Goal: Task Accomplishment & Management: Use online tool/utility

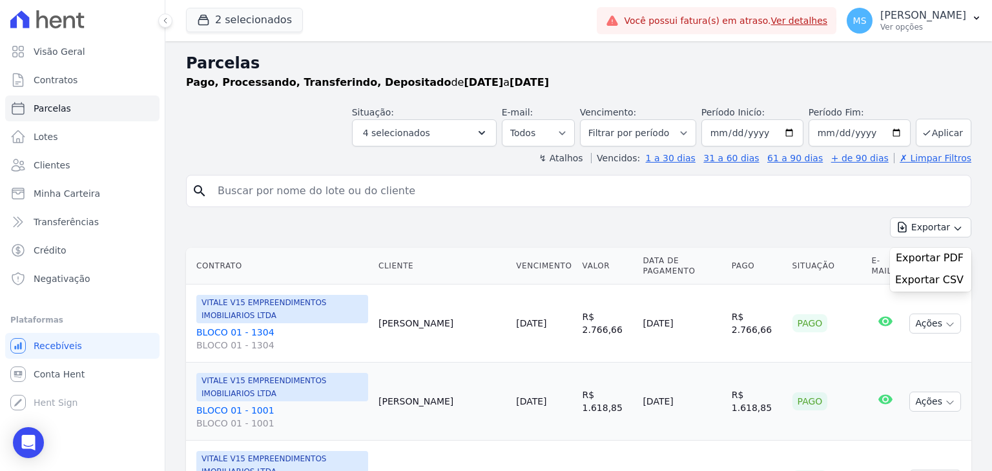
select select
click at [287, 22] on button "2 selecionados" at bounding box center [244, 20] width 117 height 25
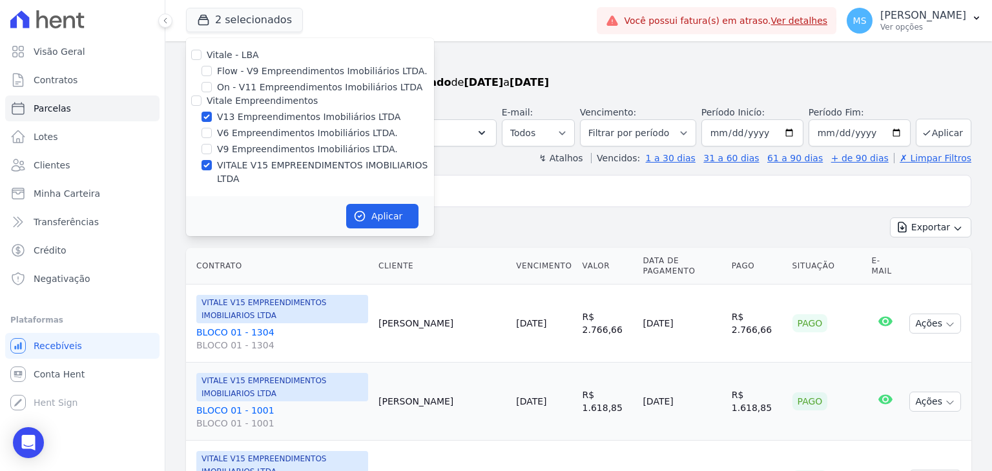
click at [200, 168] on div "VITALE V15 EMPREENDIMENTOS IMOBILIARIOS LTDA" at bounding box center [310, 172] width 248 height 27
click at [210, 161] on input "VITALE V15 EMPREENDIMENTOS IMOBILIARIOS LTDA" at bounding box center [207, 165] width 10 height 10
checkbox input "false"
click at [382, 205] on button "Aplicar" at bounding box center [382, 216] width 72 height 25
select select
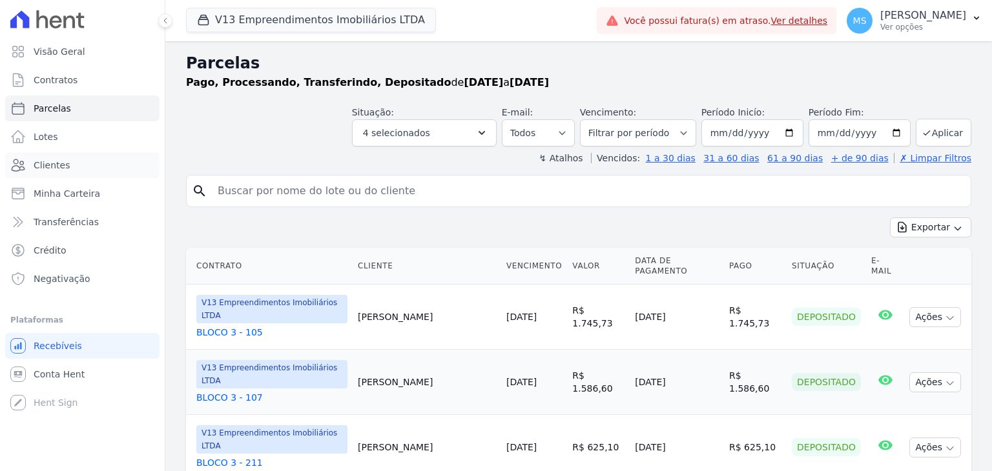
click at [43, 160] on span "Clientes" at bounding box center [52, 165] width 36 height 13
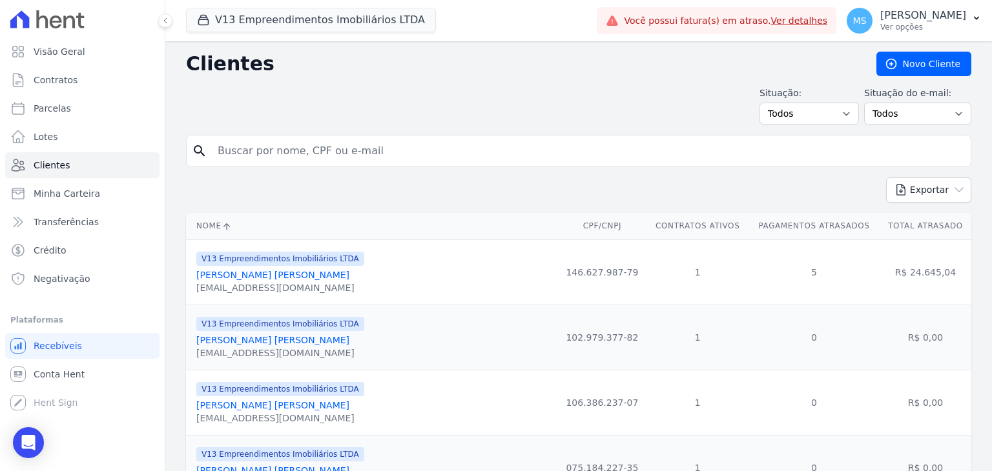
click at [278, 156] on input "search" at bounding box center [588, 151] width 756 height 26
type input "[PERSON_NAME]"
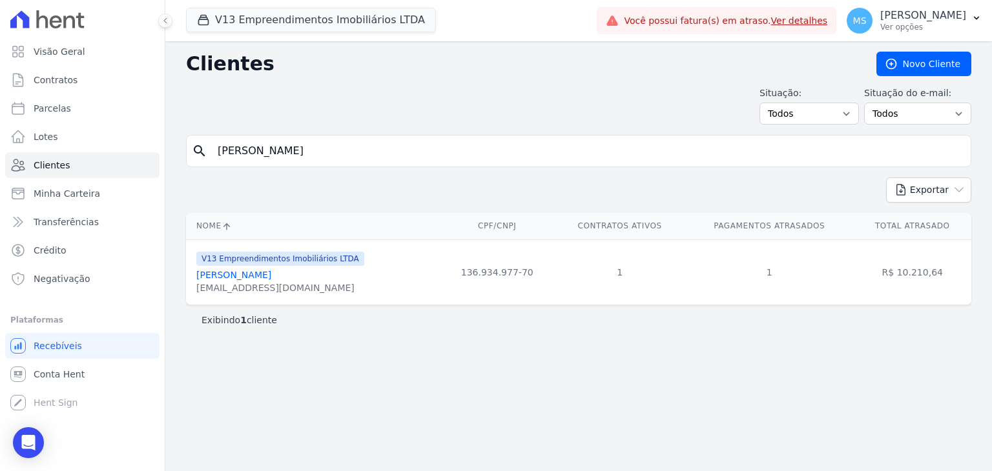
click at [266, 277] on link "[PERSON_NAME]" at bounding box center [233, 275] width 75 height 10
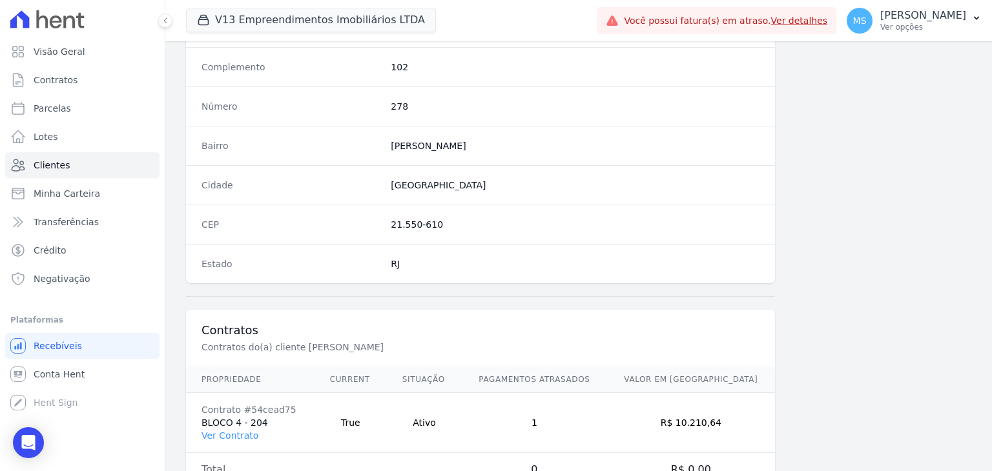
scroll to position [733, 0]
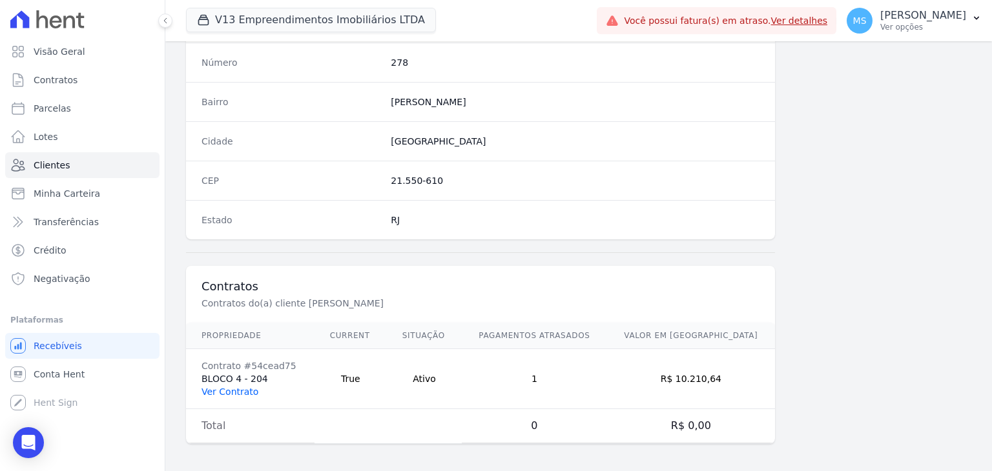
click at [243, 391] on link "Ver Contrato" at bounding box center [230, 392] width 57 height 10
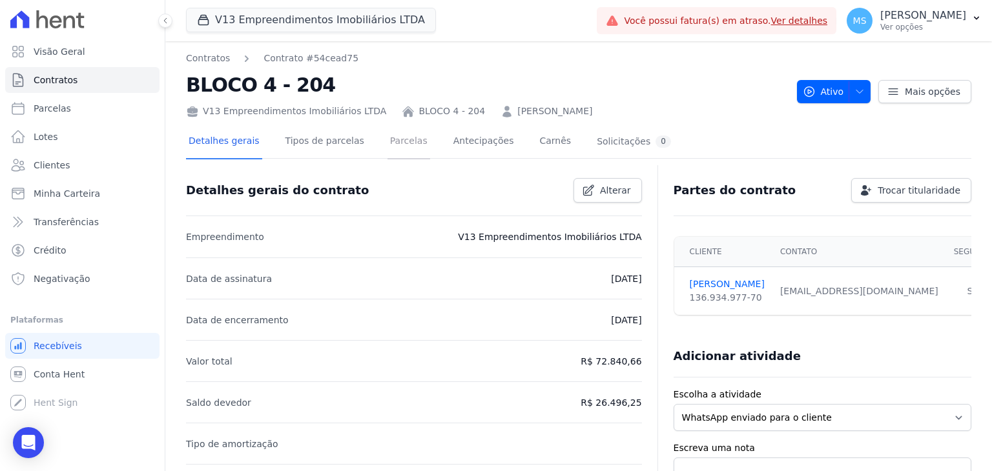
click at [388, 148] on link "Parcelas" at bounding box center [409, 142] width 43 height 34
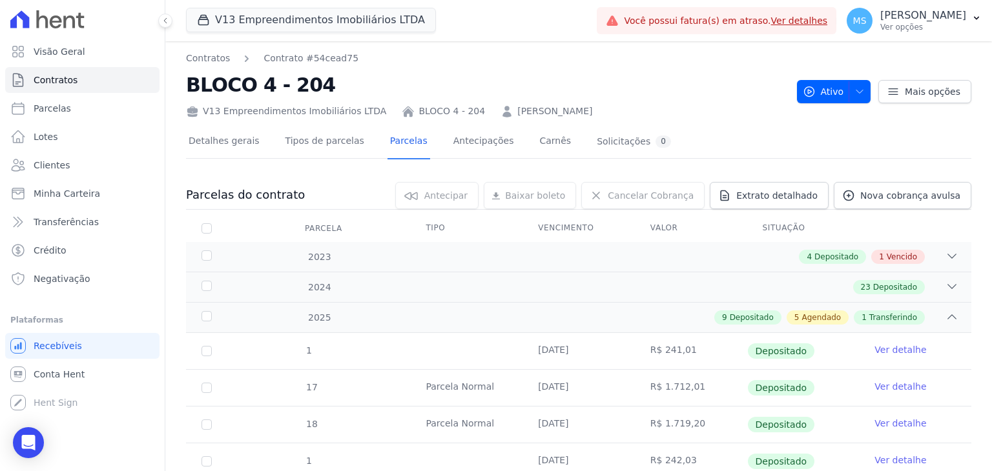
click at [891, 202] on link "Nova cobrança avulsa" at bounding box center [903, 195] width 138 height 27
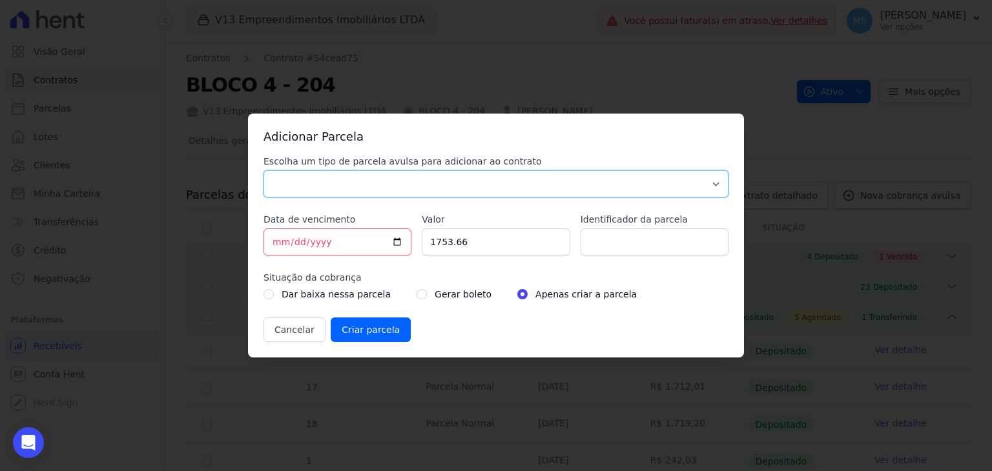
click at [335, 183] on select "Parcela Normal Sinal Caução Intercalada Chaves Pré Chaves Pós Chaves Taxas Quit…" at bounding box center [496, 184] width 465 height 27
select select "others"
click at [264, 171] on select "Parcela Normal Sinal Caução Intercalada Chaves Pré Chaves Pós Chaves Taxas Quit…" at bounding box center [496, 184] width 465 height 27
click at [282, 242] on input "[DATE]" at bounding box center [338, 242] width 148 height 27
type input "[DATE]"
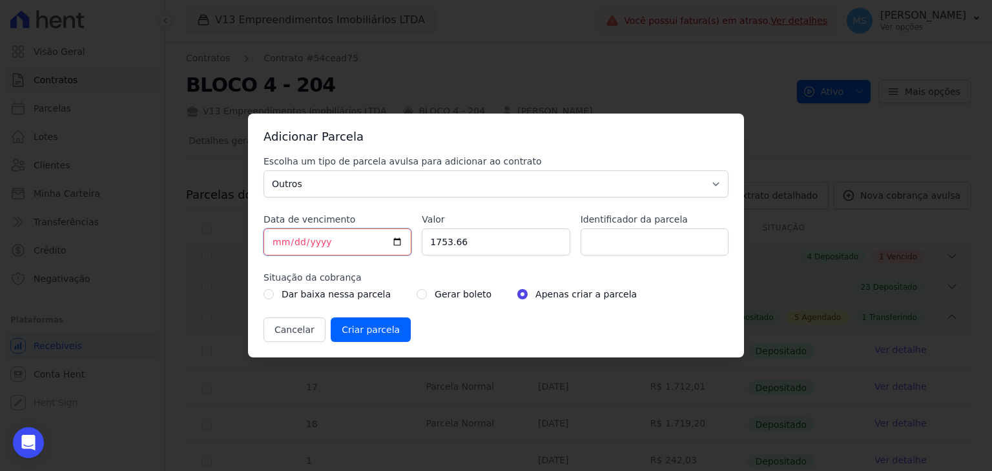
type input "[DATE]"
drag, startPoint x: 488, startPoint y: 240, endPoint x: 233, endPoint y: 94, distance: 293.1
click at [266, 203] on div "Escolha um tipo de parcela avulsa para adicionar ao contrato Parcela Normal Sin…" at bounding box center [496, 248] width 465 height 187
type input "5131.66"
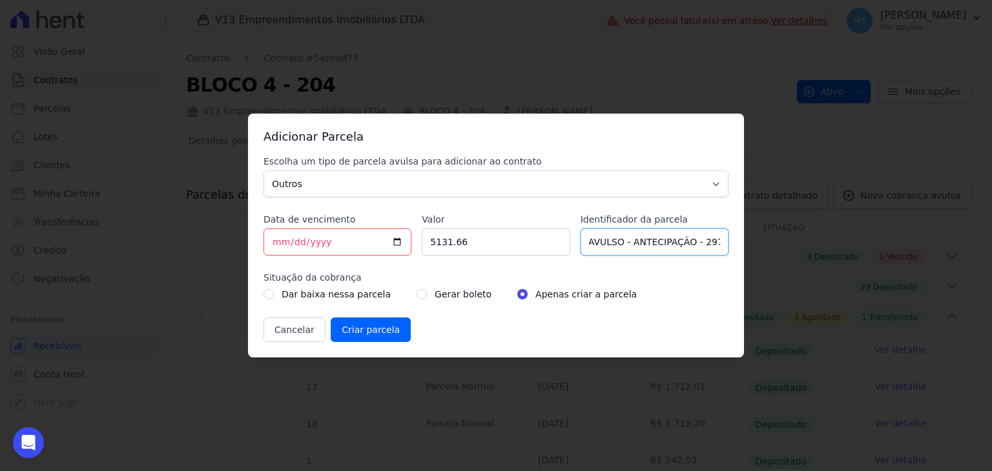
type input "BOLETO AVULSO - ANTECIPAÇÃO - 297772"
click at [417, 294] on div "Gerar boleto" at bounding box center [454, 295] width 75 height 16
click at [417, 299] on div "Gerar boleto" at bounding box center [454, 295] width 75 height 16
click at [417, 296] on input "radio" at bounding box center [422, 294] width 10 height 10
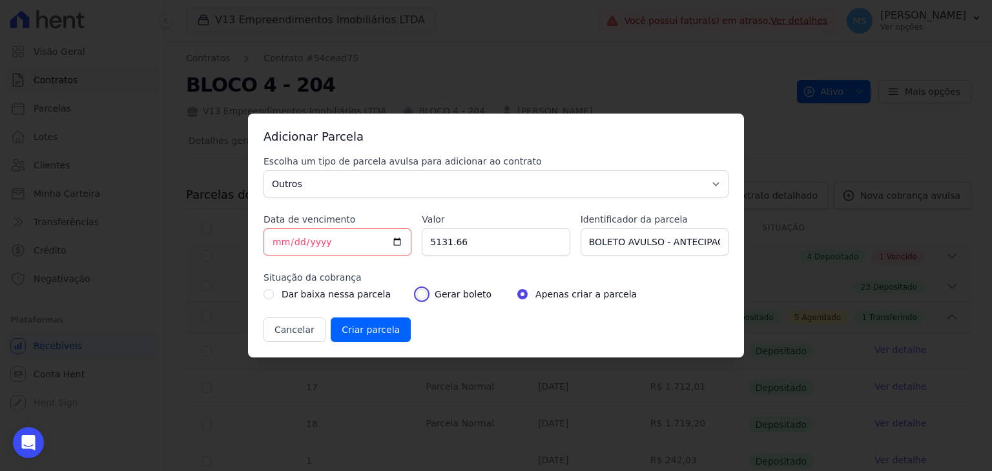
radio input "true"
click at [368, 331] on input "Criar parcela" at bounding box center [371, 330] width 80 height 25
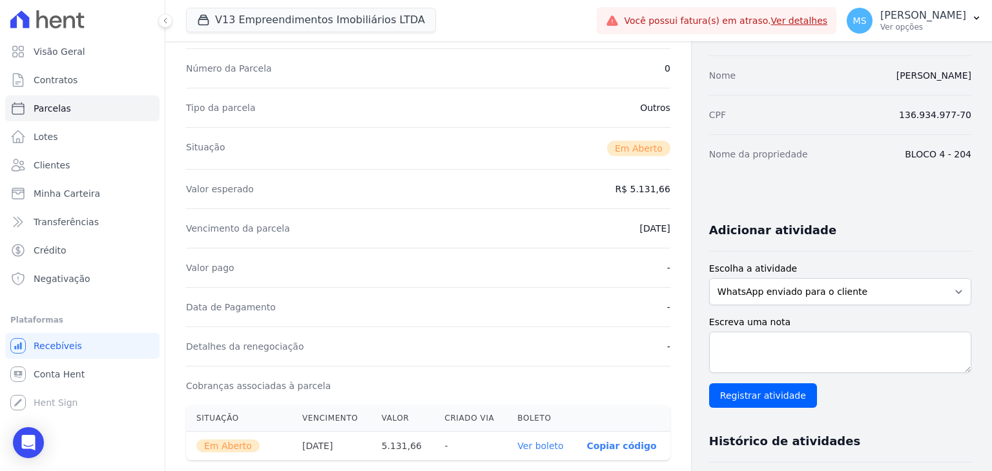
scroll to position [258, 0]
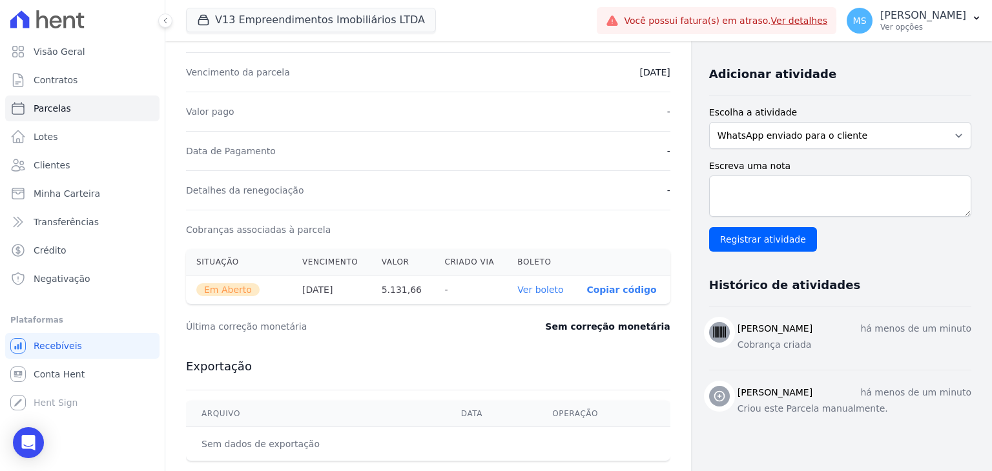
click at [554, 287] on link "Ver boleto" at bounding box center [540, 290] width 46 height 10
